Goal: Find specific page/section: Find specific page/section

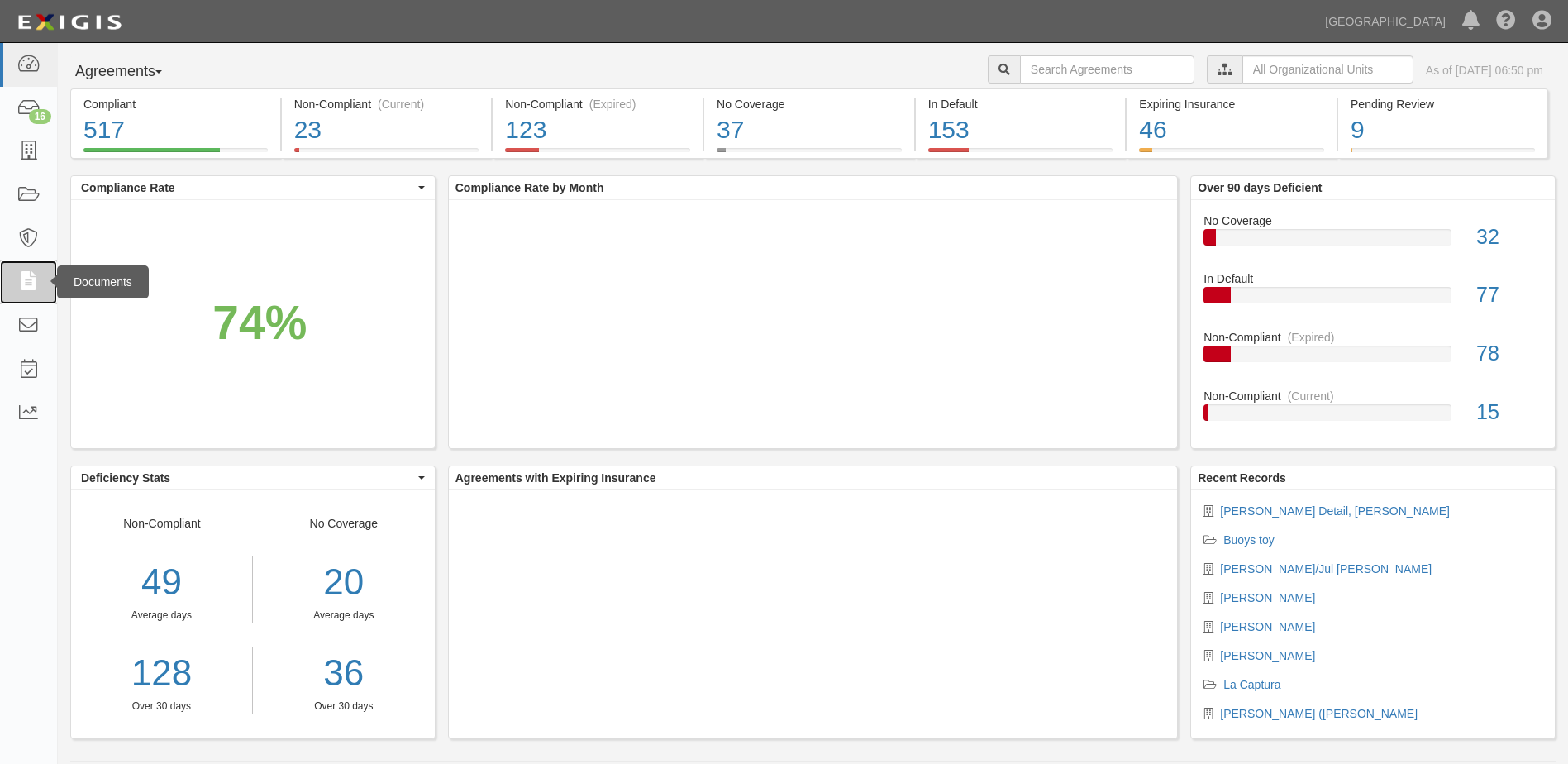
click at [49, 275] on link at bounding box center [28, 282] width 57 height 44
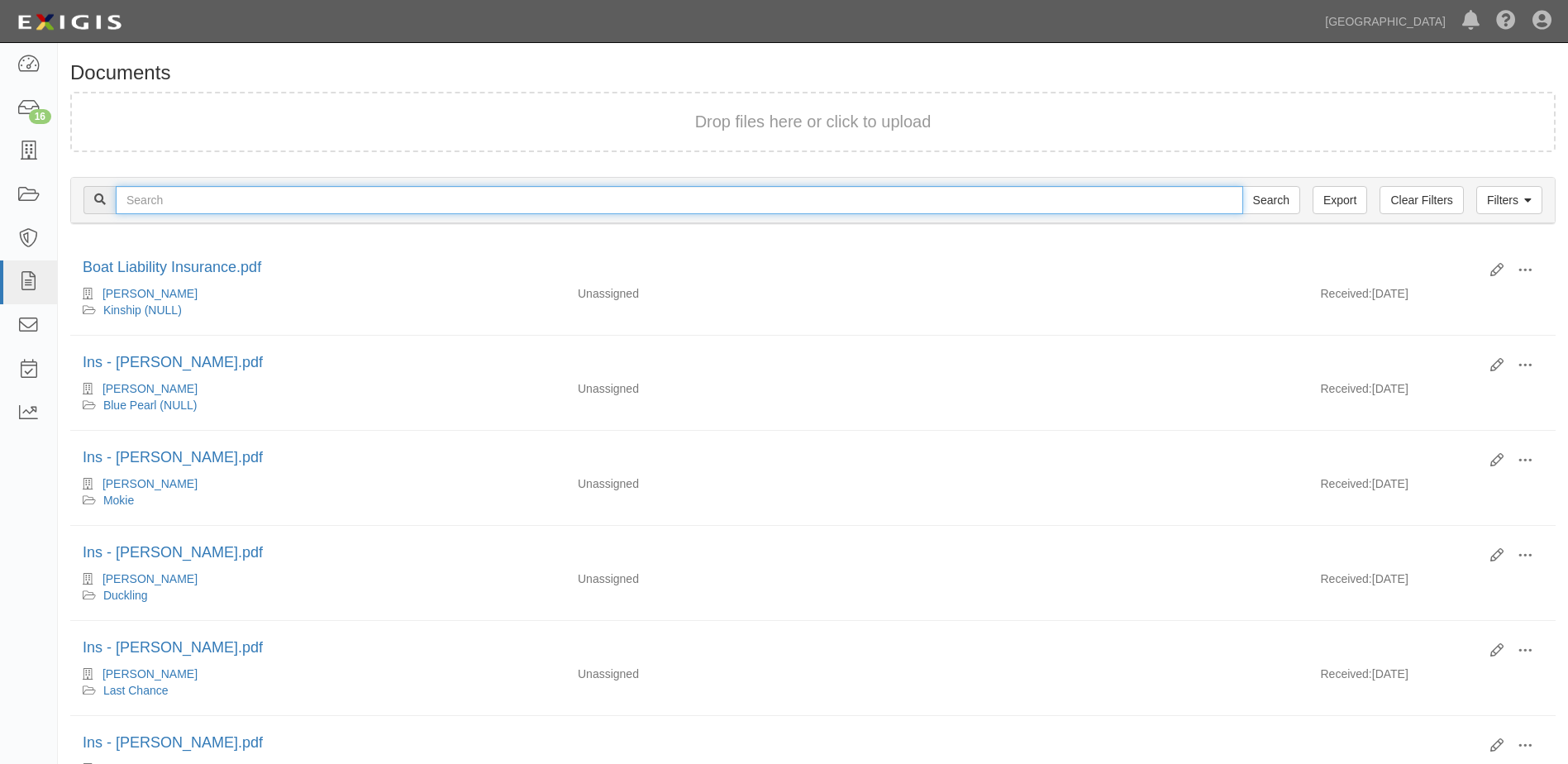
click at [176, 194] on input "text" at bounding box center [680, 200] width 1128 height 28
type input "[PERSON_NAME]"
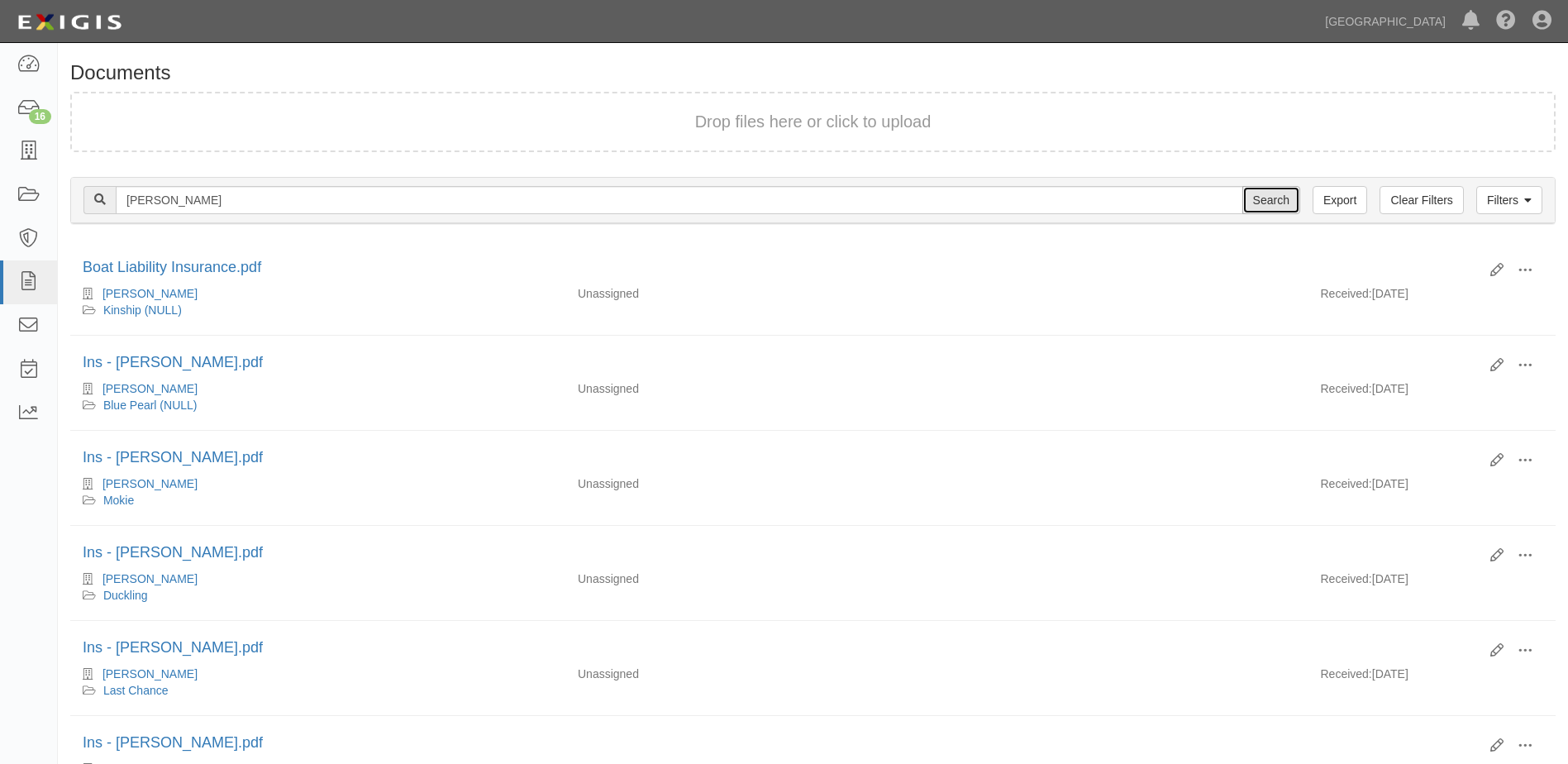
click at [1288, 202] on input "Search" at bounding box center [1272, 200] width 58 height 28
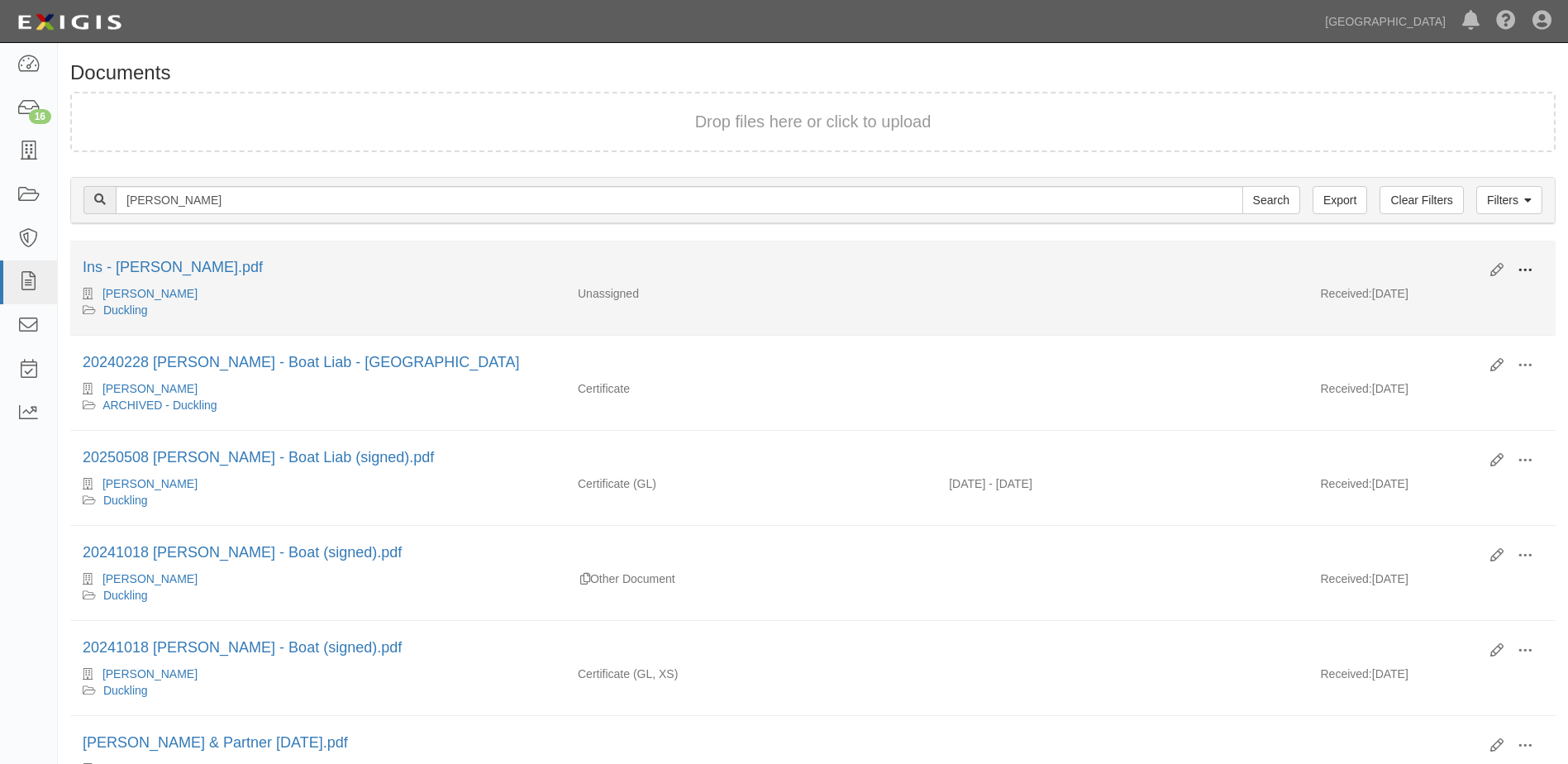
click at [1520, 270] on span at bounding box center [1526, 270] width 15 height 15
click at [1412, 324] on link "View details" at bounding box center [1445, 325] width 131 height 30
